Goal: Register for event/course

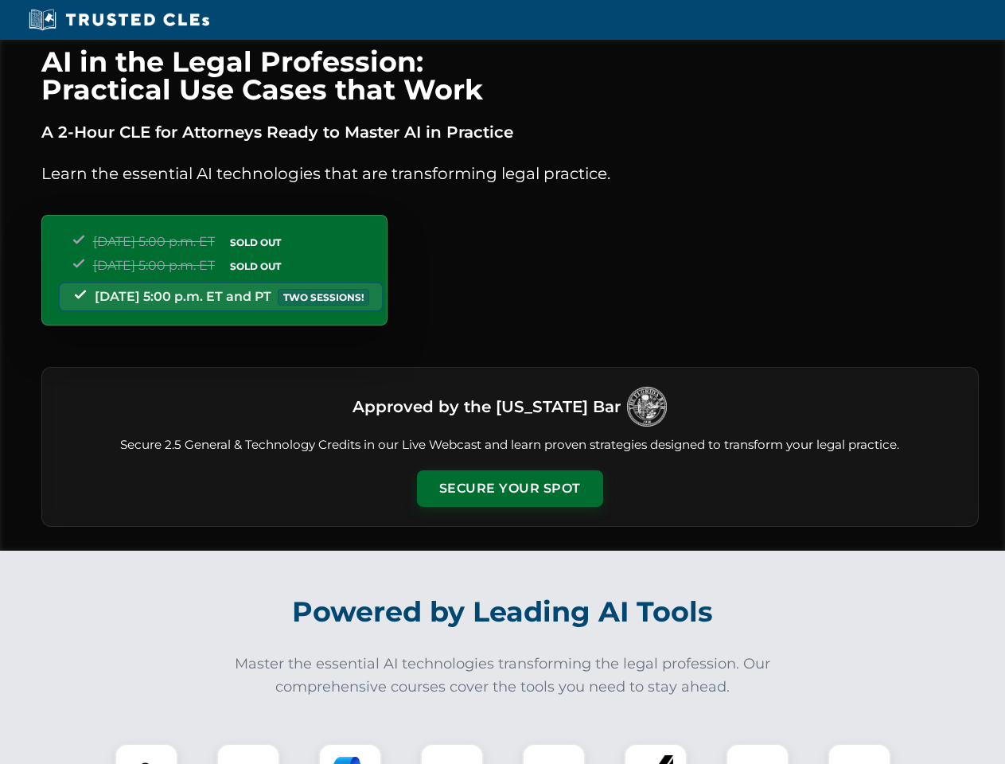
click at [510, 489] on button "Secure Your Spot" at bounding box center [510, 489] width 186 height 37
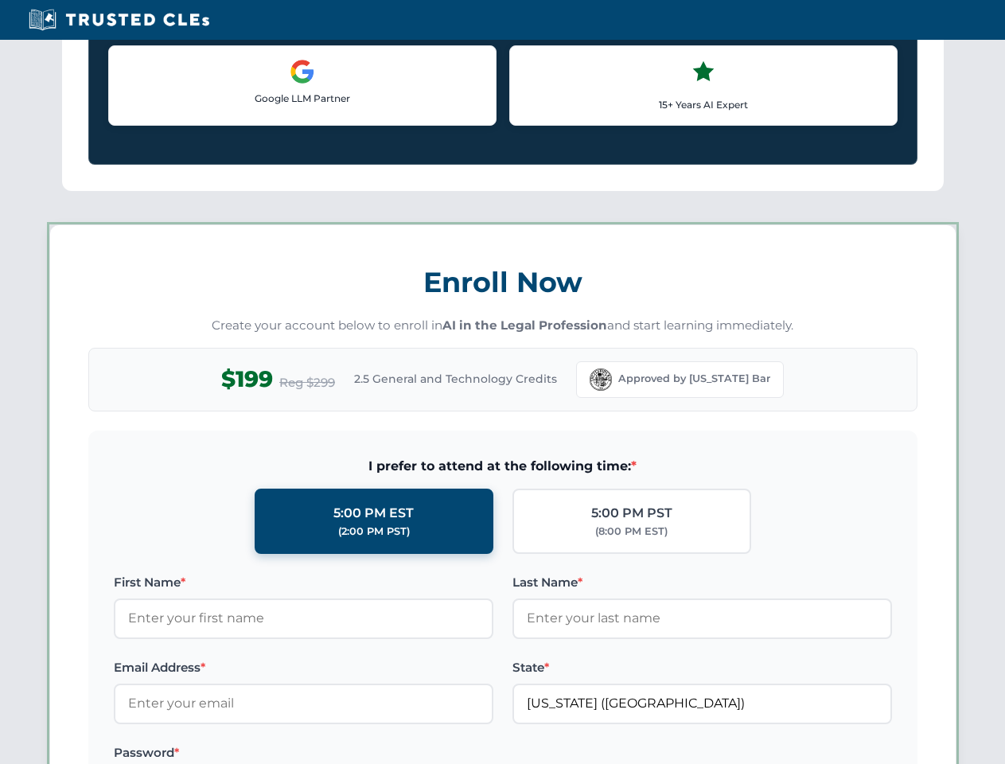
click at [350, 754] on label "Password *" at bounding box center [304, 753] width 380 height 19
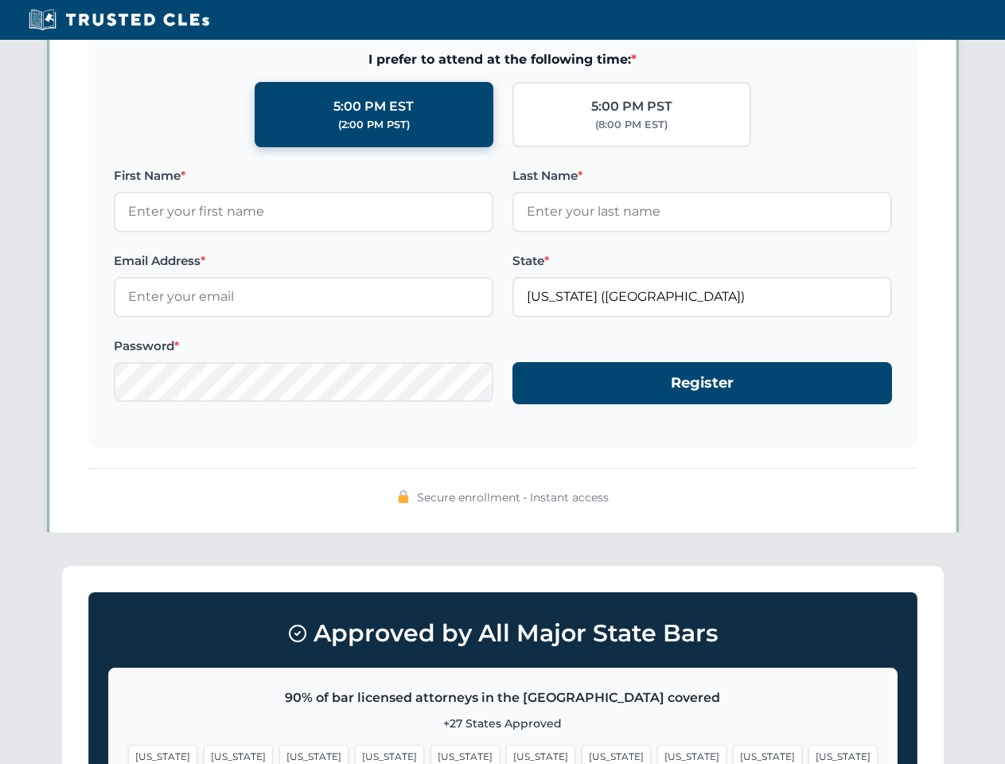
click at [733, 754] on span "[US_STATE]" at bounding box center [767, 756] width 69 height 23
